Goal: Task Accomplishment & Management: Manage account settings

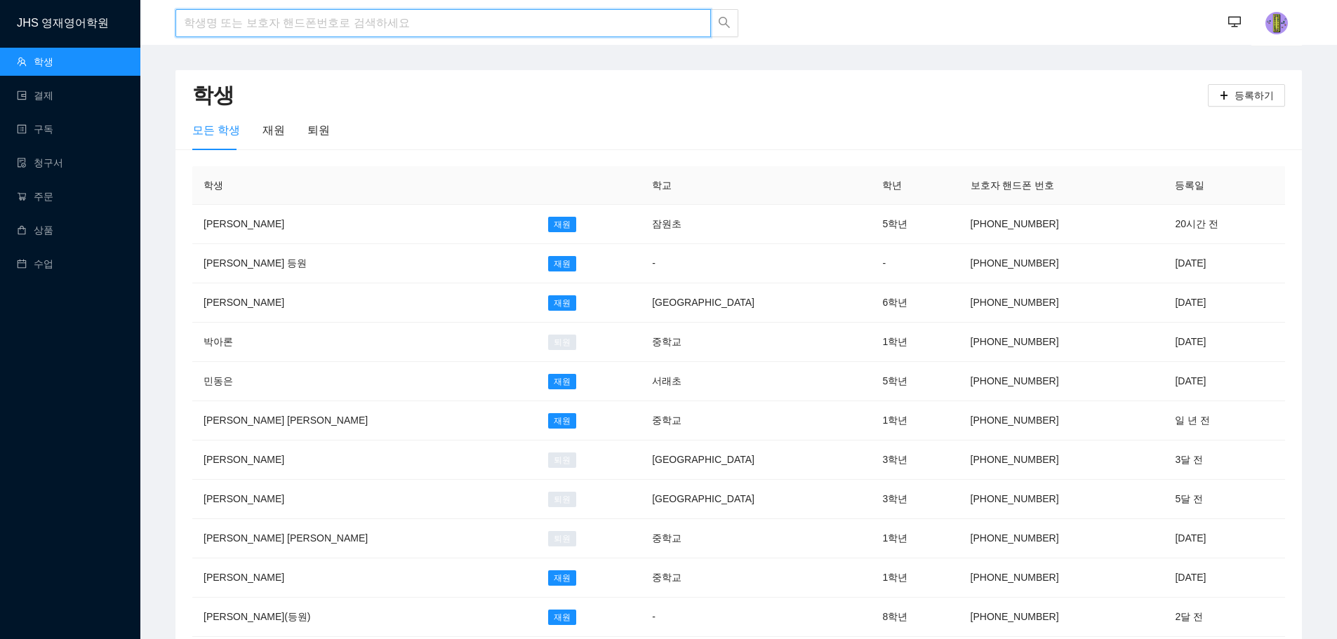
click at [230, 25] on input "search" at bounding box center [443, 23] width 536 height 28
type input "r"
type input "[PERSON_NAME]"
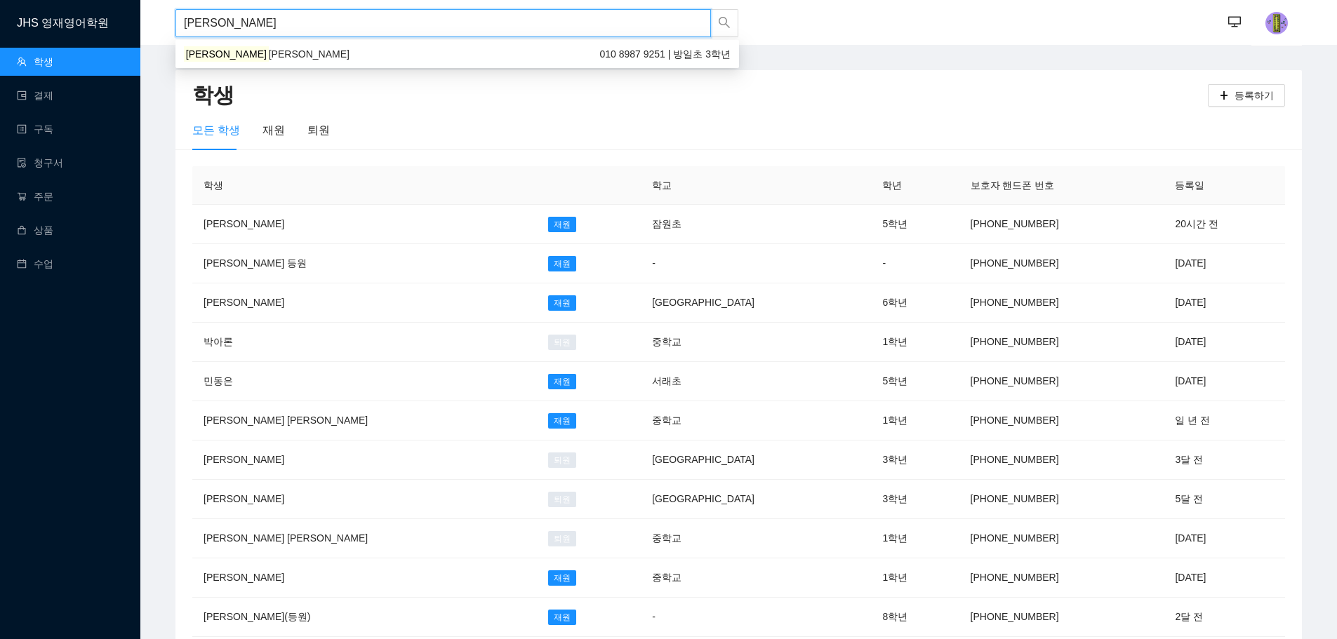
click at [251, 55] on div "[PERSON_NAME] 010 8987 9251 | 방일초 3학년" at bounding box center [457, 53] width 547 height 15
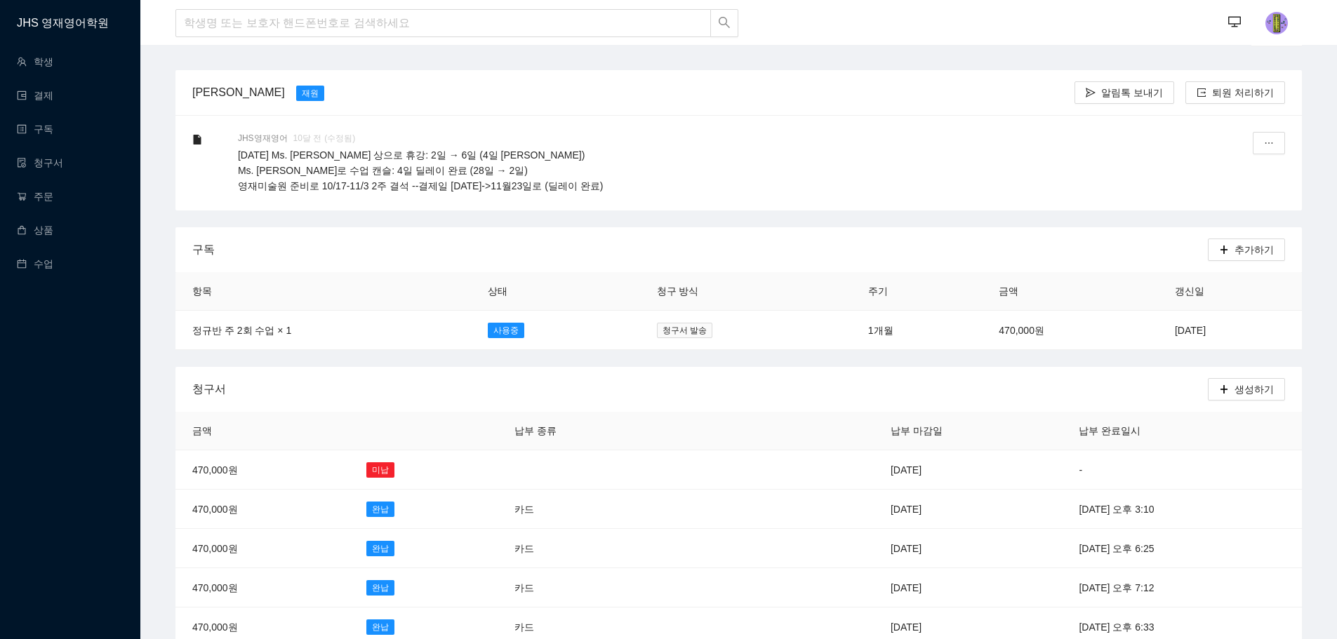
scroll to position [70, 0]
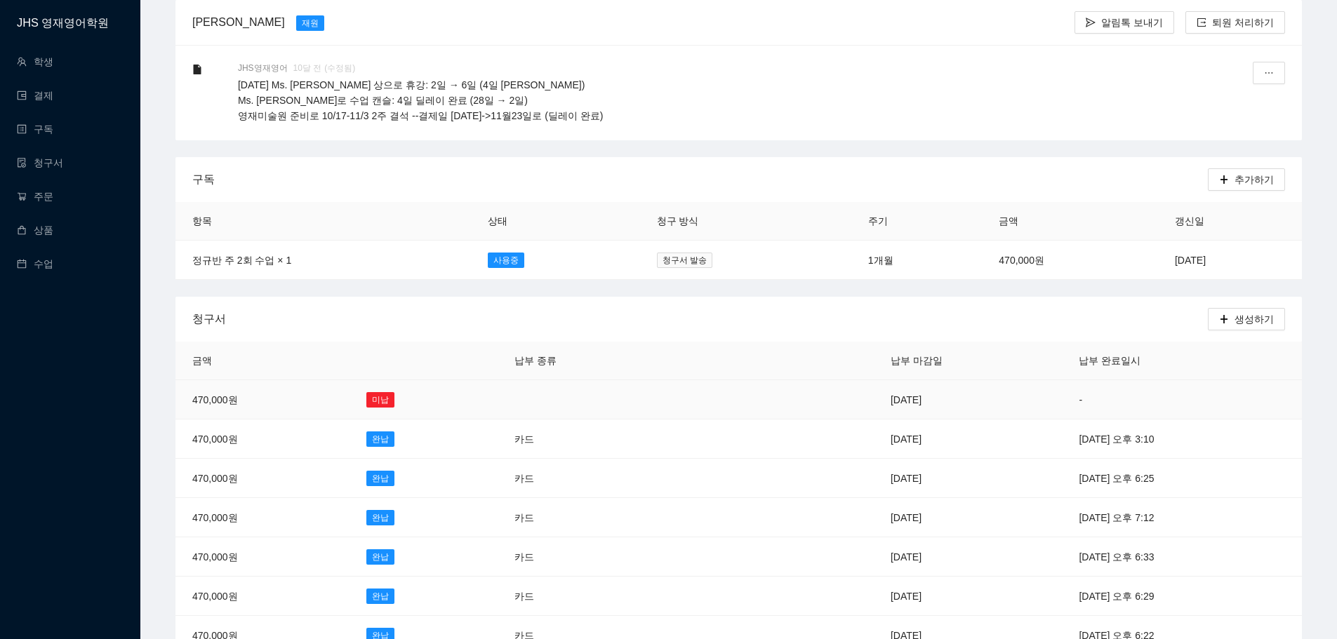
click at [874, 402] on td "[DATE]" at bounding box center [968, 399] width 188 height 39
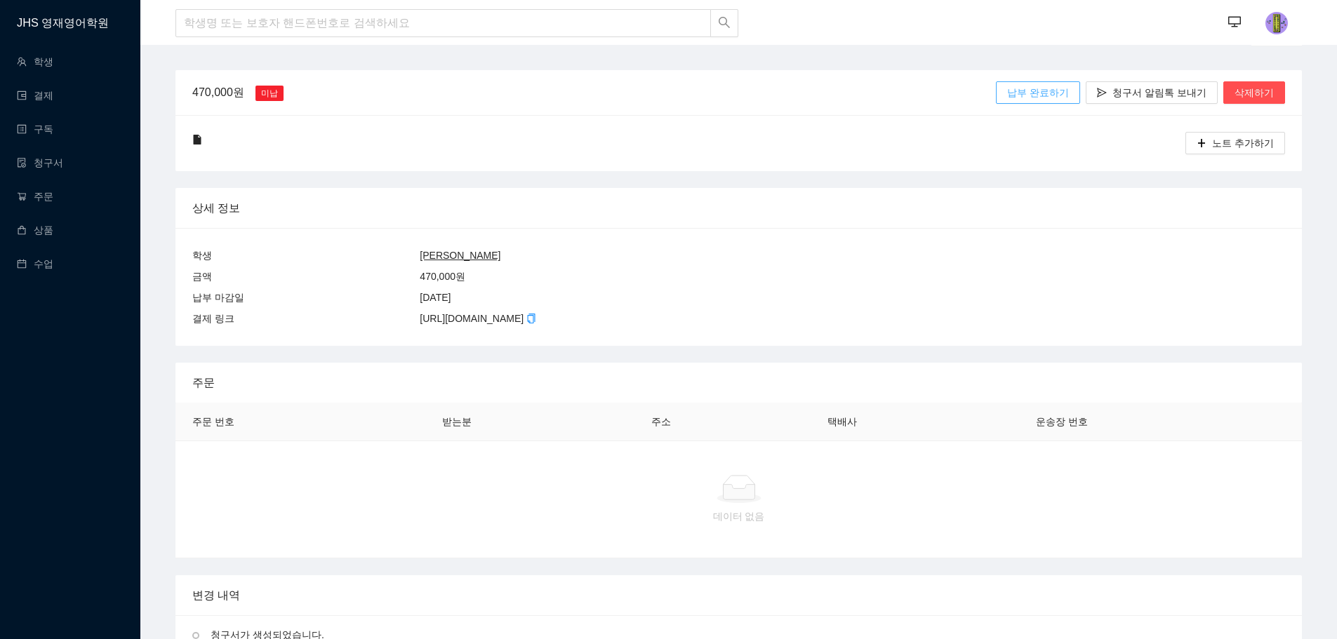
click at [1040, 91] on span "납부 완료하기" at bounding box center [1038, 92] width 62 height 15
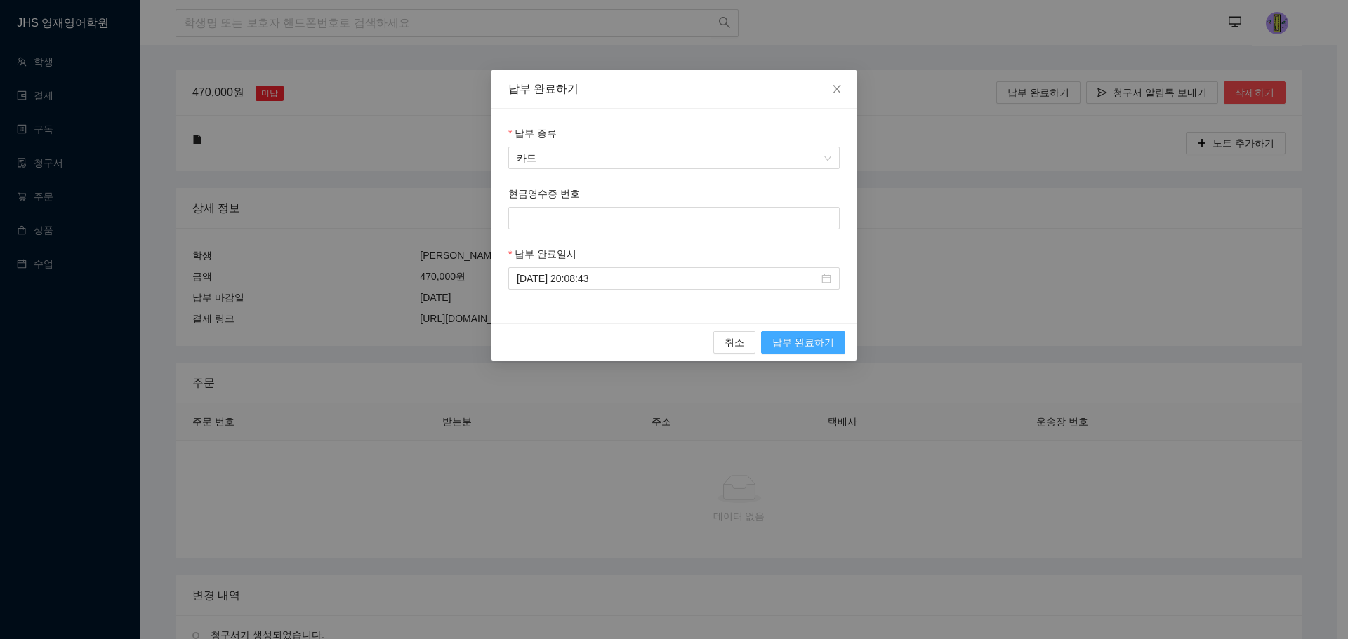
click at [792, 343] on span "납부 완료하기" at bounding box center [803, 342] width 62 height 15
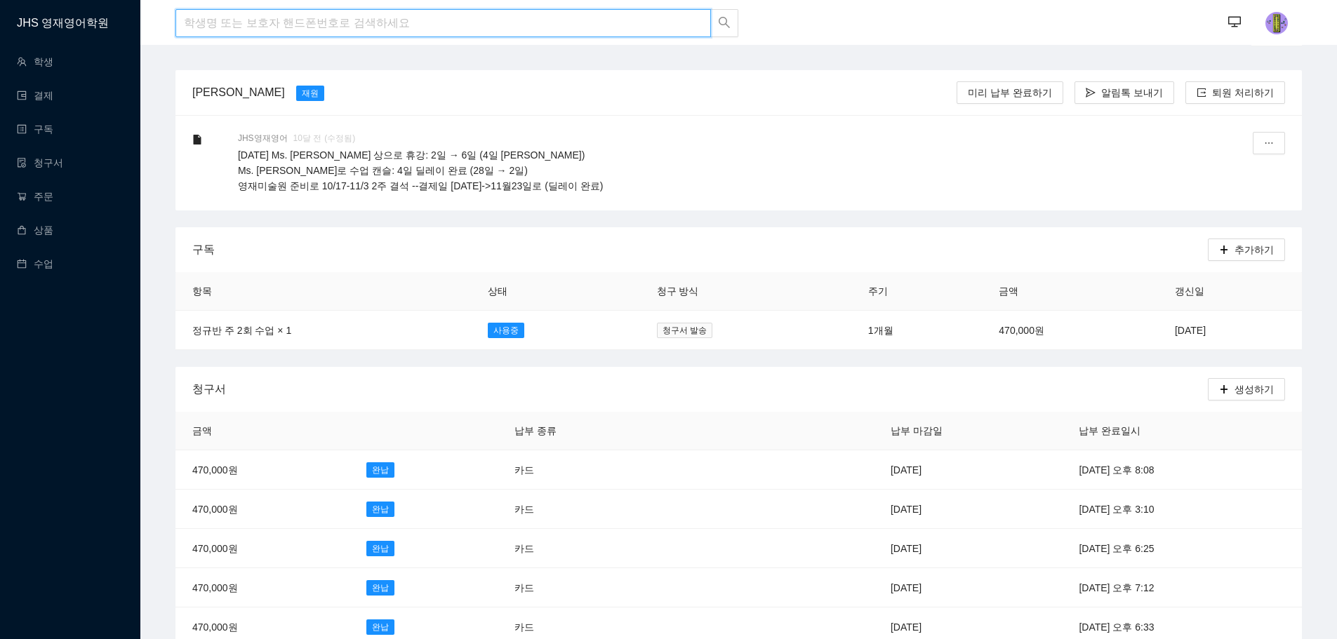
click at [447, 16] on input "search" at bounding box center [443, 23] width 536 height 28
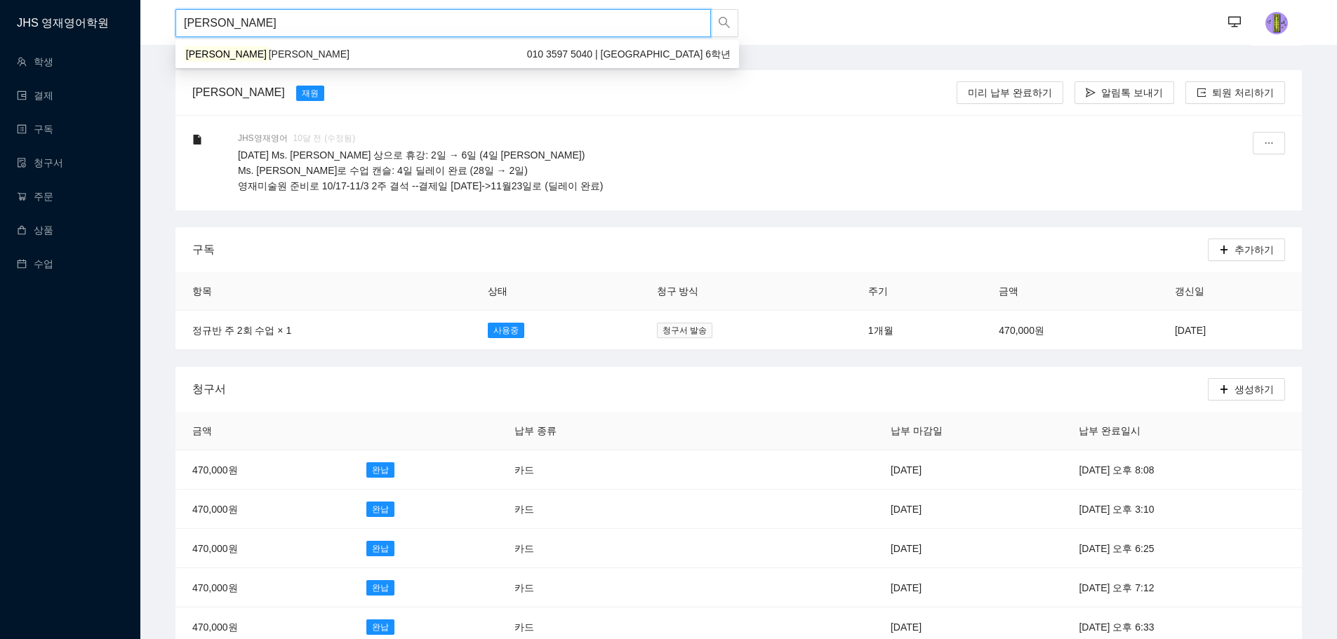
click at [304, 51] on div "[PERSON_NAME] [PERSON_NAME] 010 3597 5040 | 계성초등학교 6학년" at bounding box center [457, 53] width 547 height 15
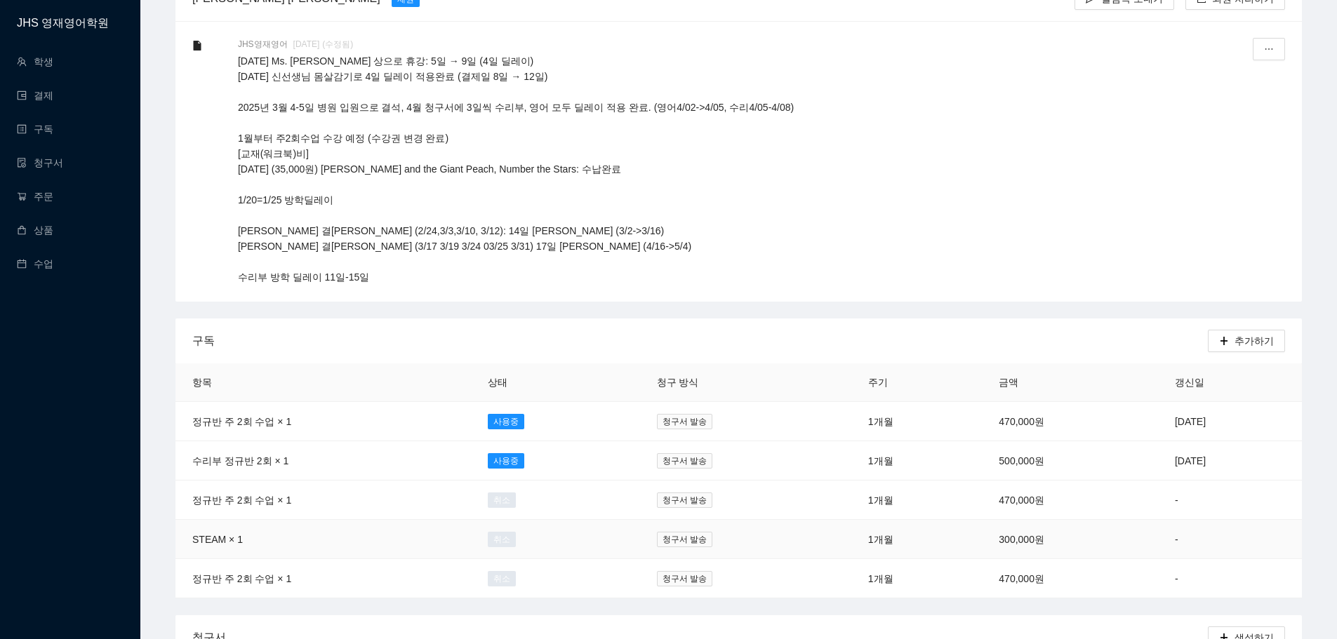
scroll to position [351, 0]
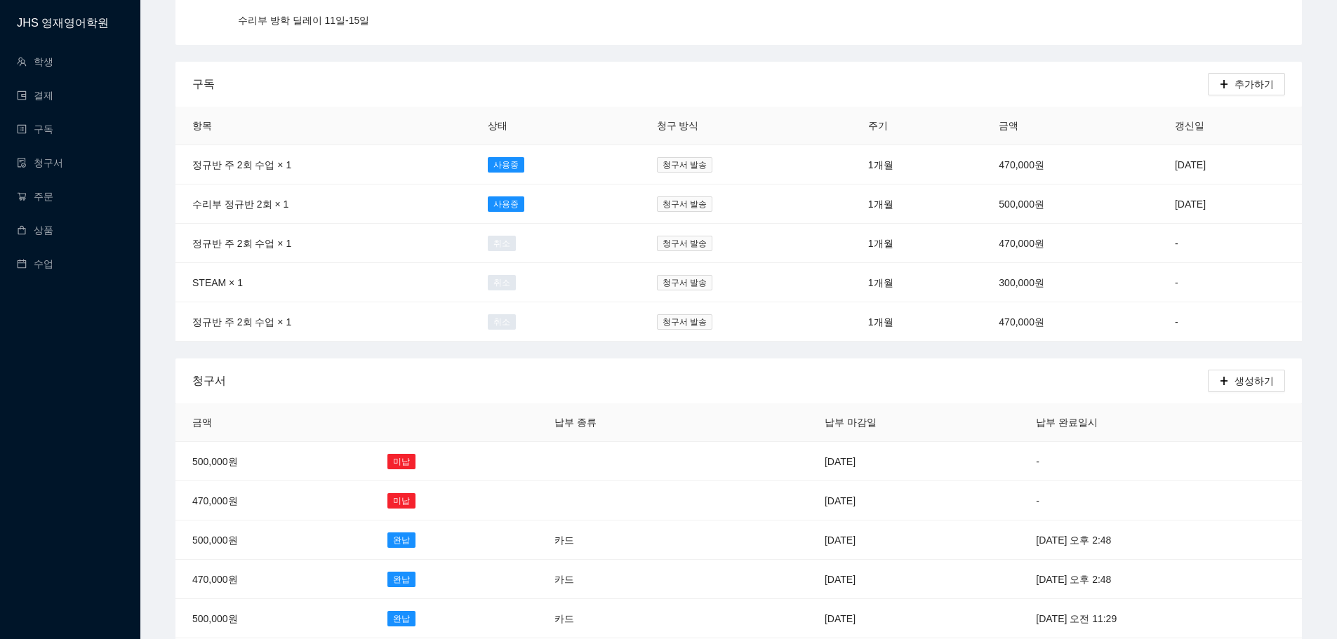
type input "[PERSON_NAME]"
click at [808, 496] on td "[DATE]" at bounding box center [913, 501] width 211 height 39
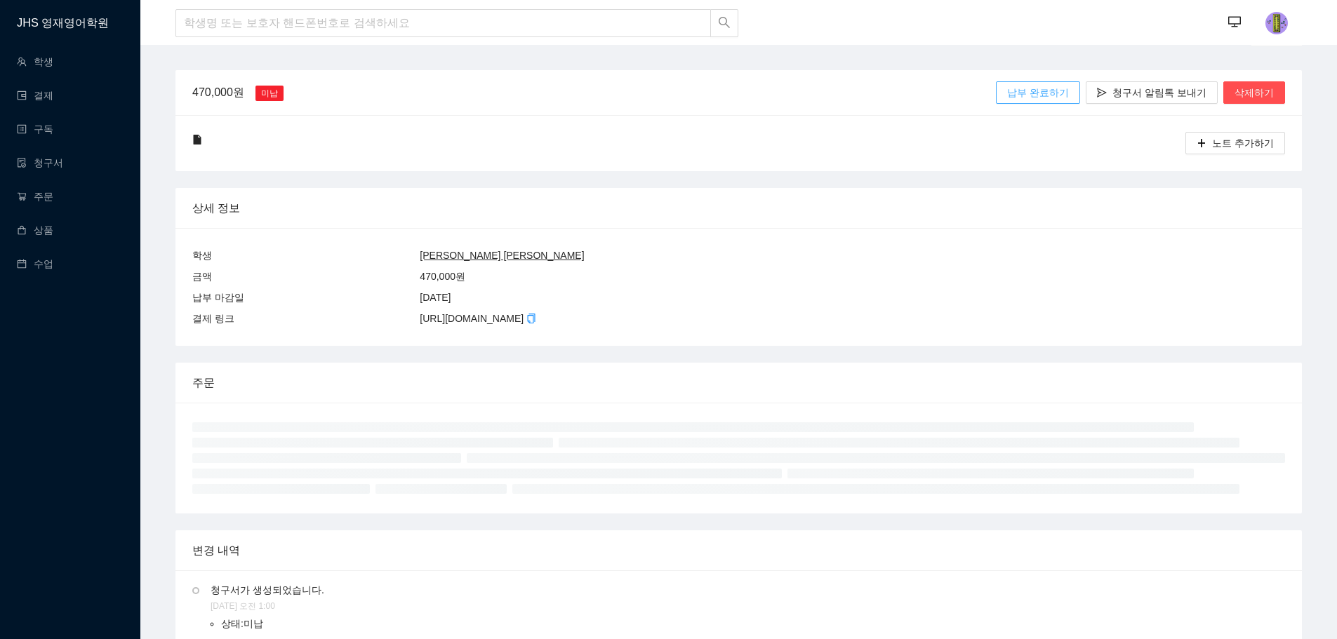
click at [1033, 92] on span "납부 완료하기" at bounding box center [1038, 92] width 62 height 15
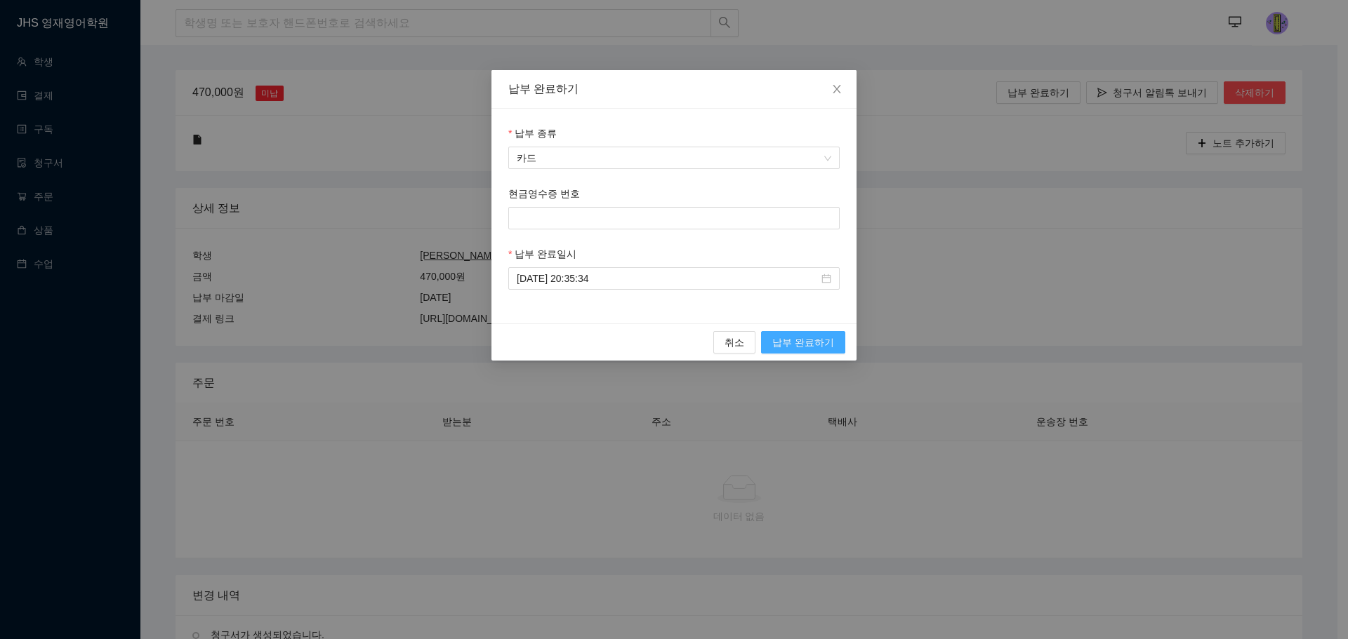
click at [787, 348] on span "납부 완료하기" at bounding box center [803, 342] width 62 height 15
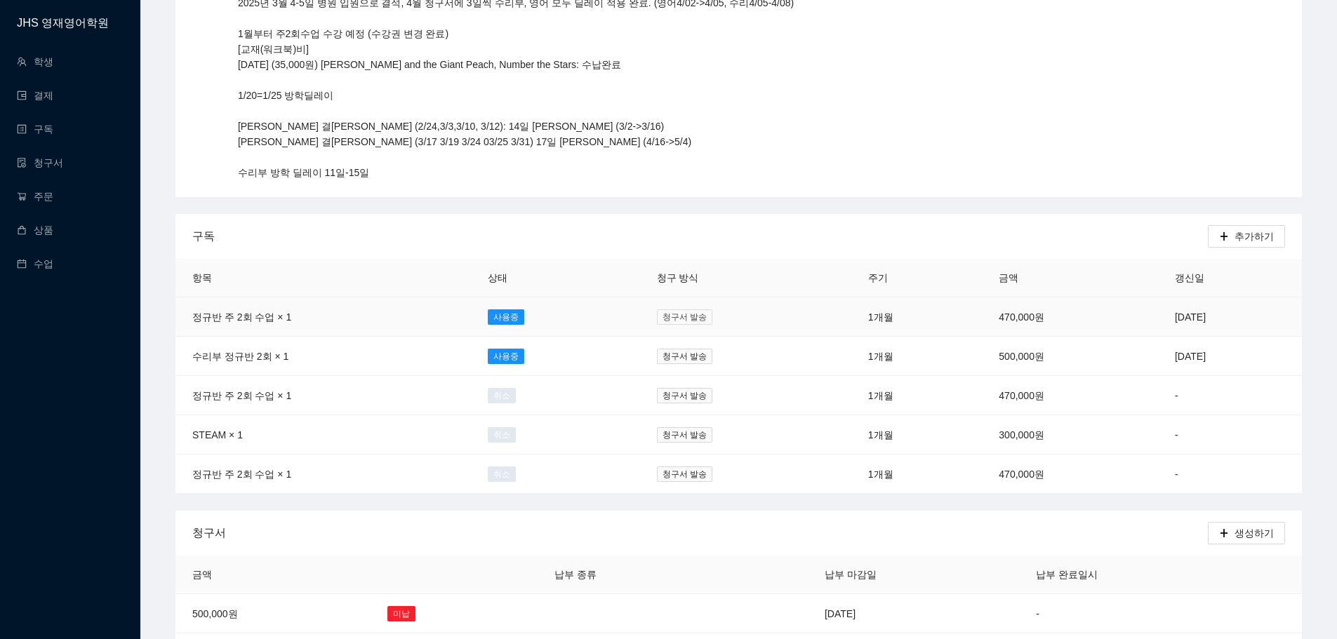
scroll to position [211, 0]
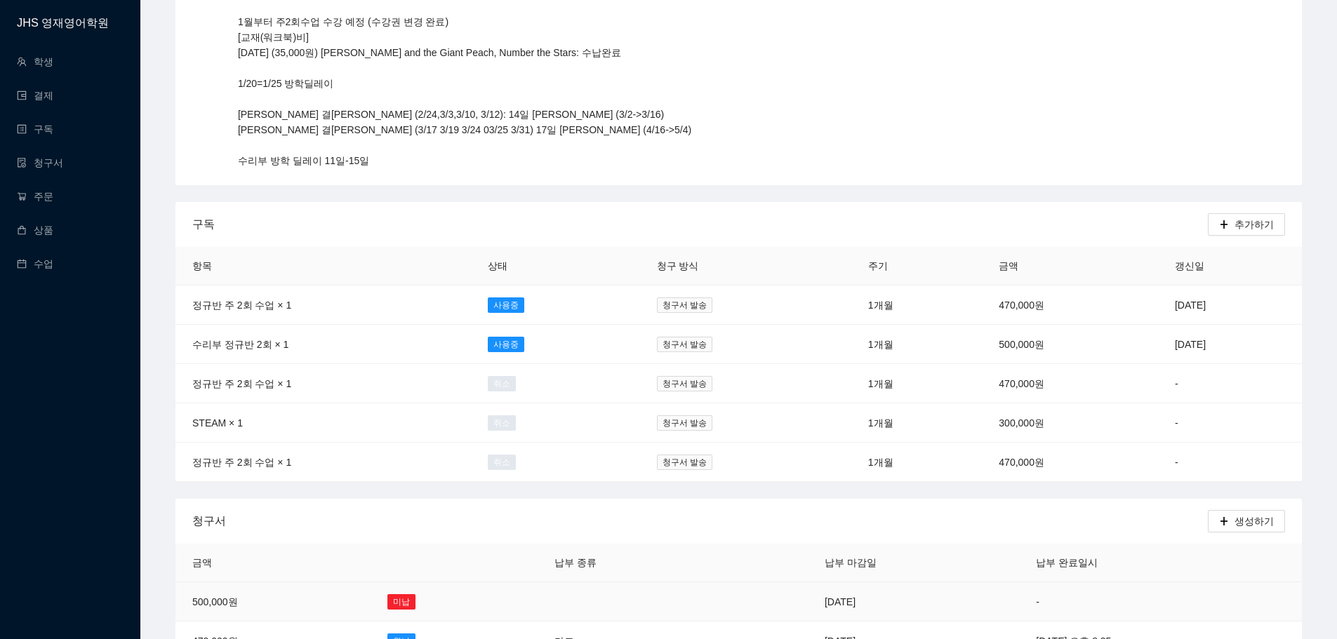
click at [808, 592] on td "[DATE]" at bounding box center [913, 602] width 211 height 39
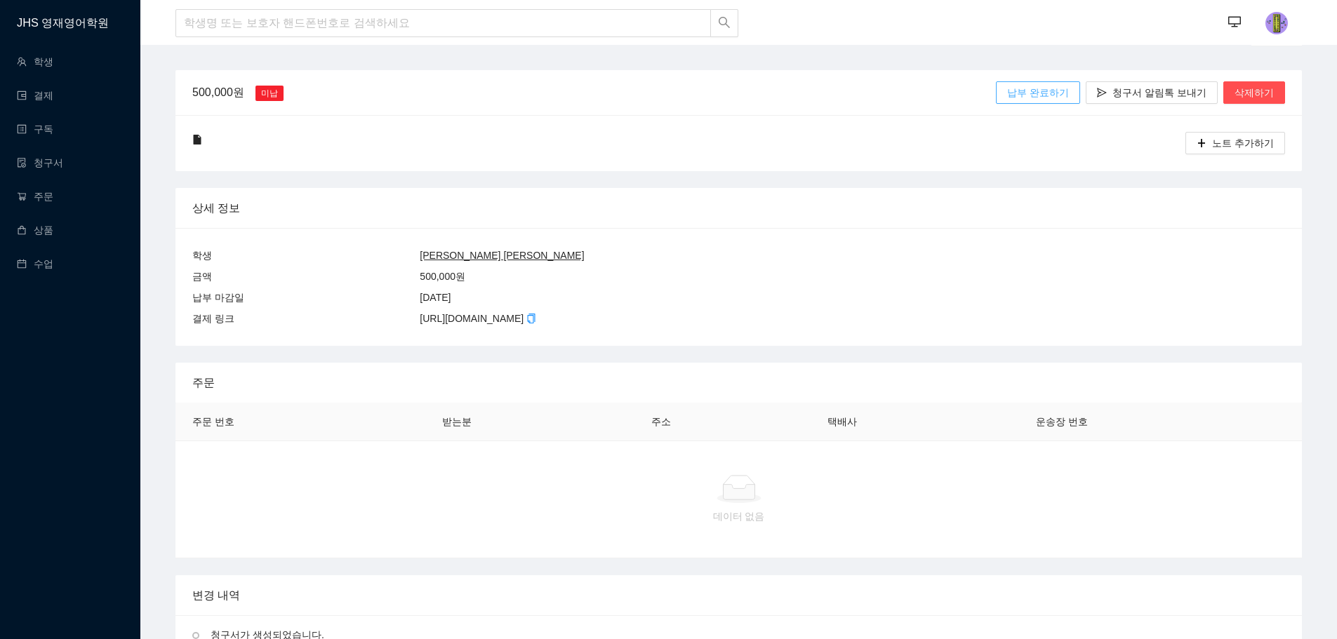
click at [1051, 91] on span "납부 완료하기" at bounding box center [1038, 92] width 62 height 15
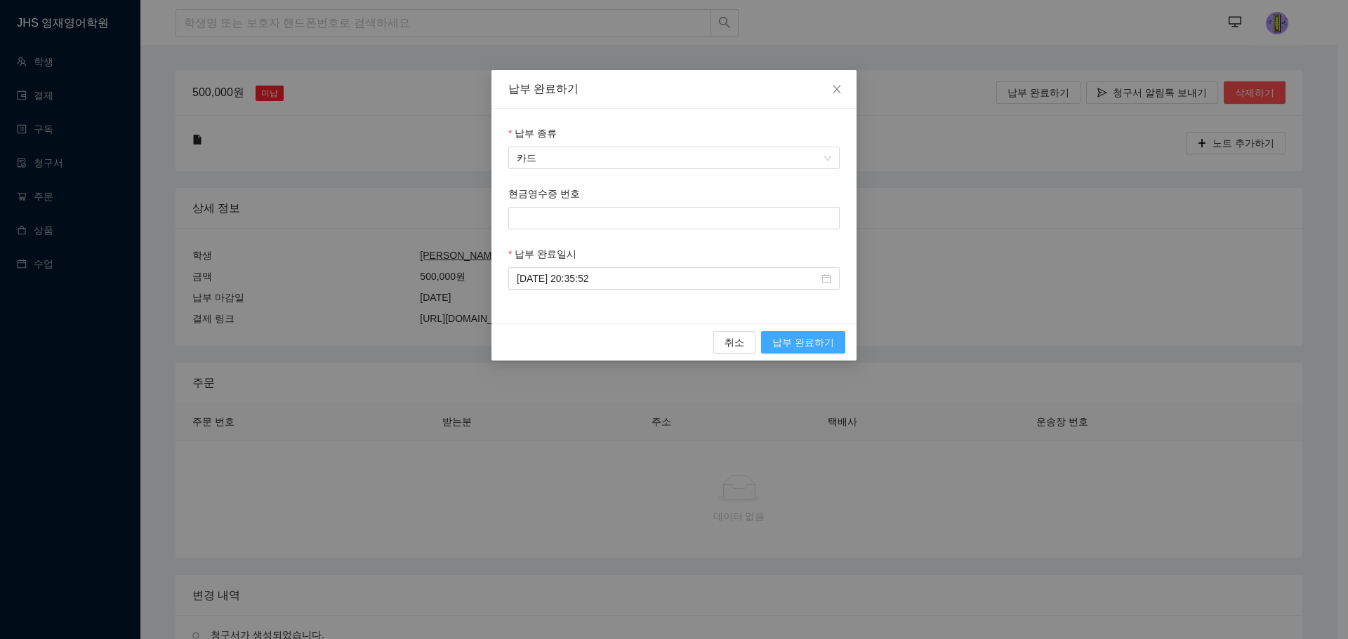
click at [789, 337] on span "납부 완료하기" at bounding box center [803, 342] width 62 height 15
